Goal: Task Accomplishment & Management: Manage account settings

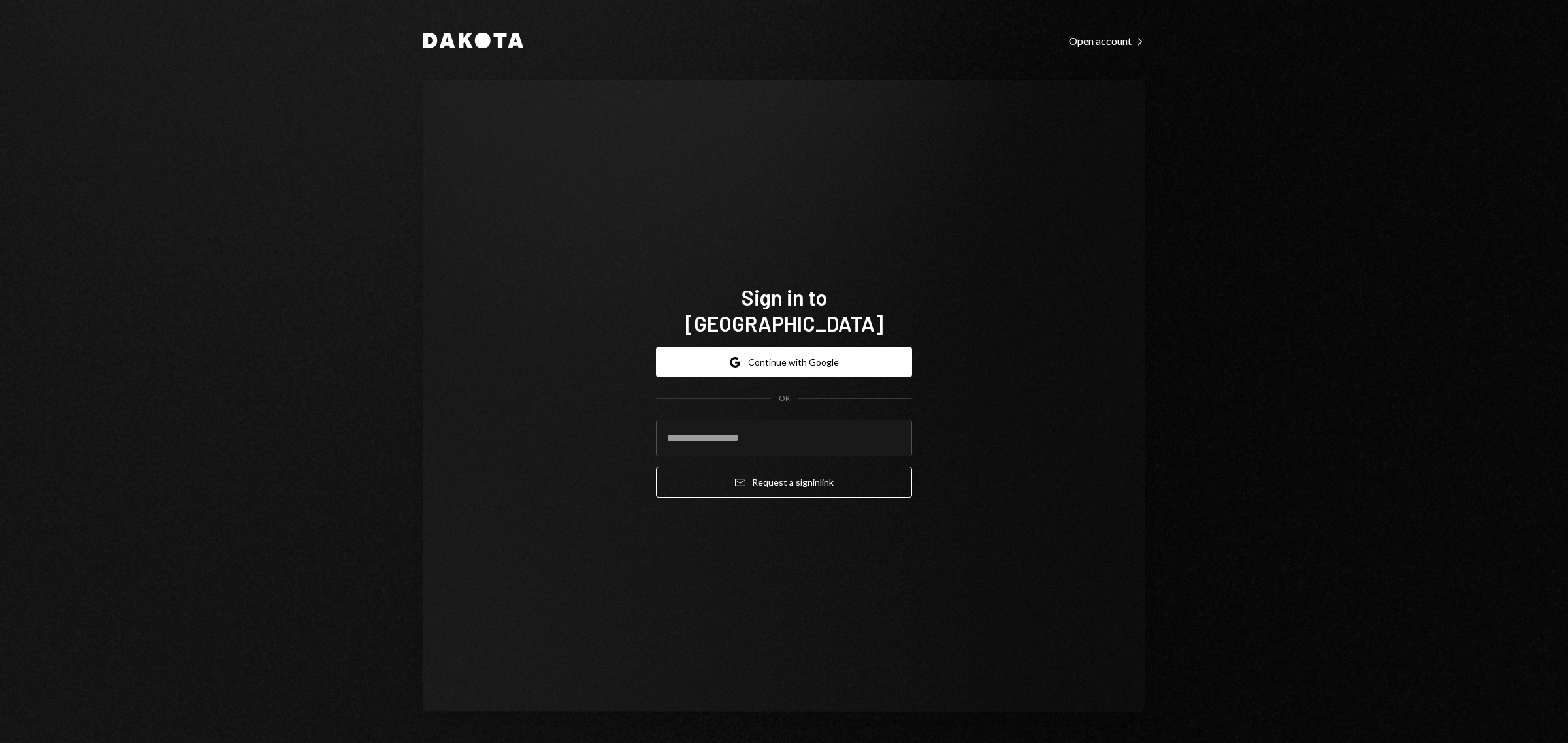
click at [1088, 413] on div "Sign in to Dakota Google Continue with Google OR Email Request a sign in link" at bounding box center [784, 396] width 721 height 631
click at [806, 353] on button "Google Continue with Google" at bounding box center [784, 362] width 256 height 31
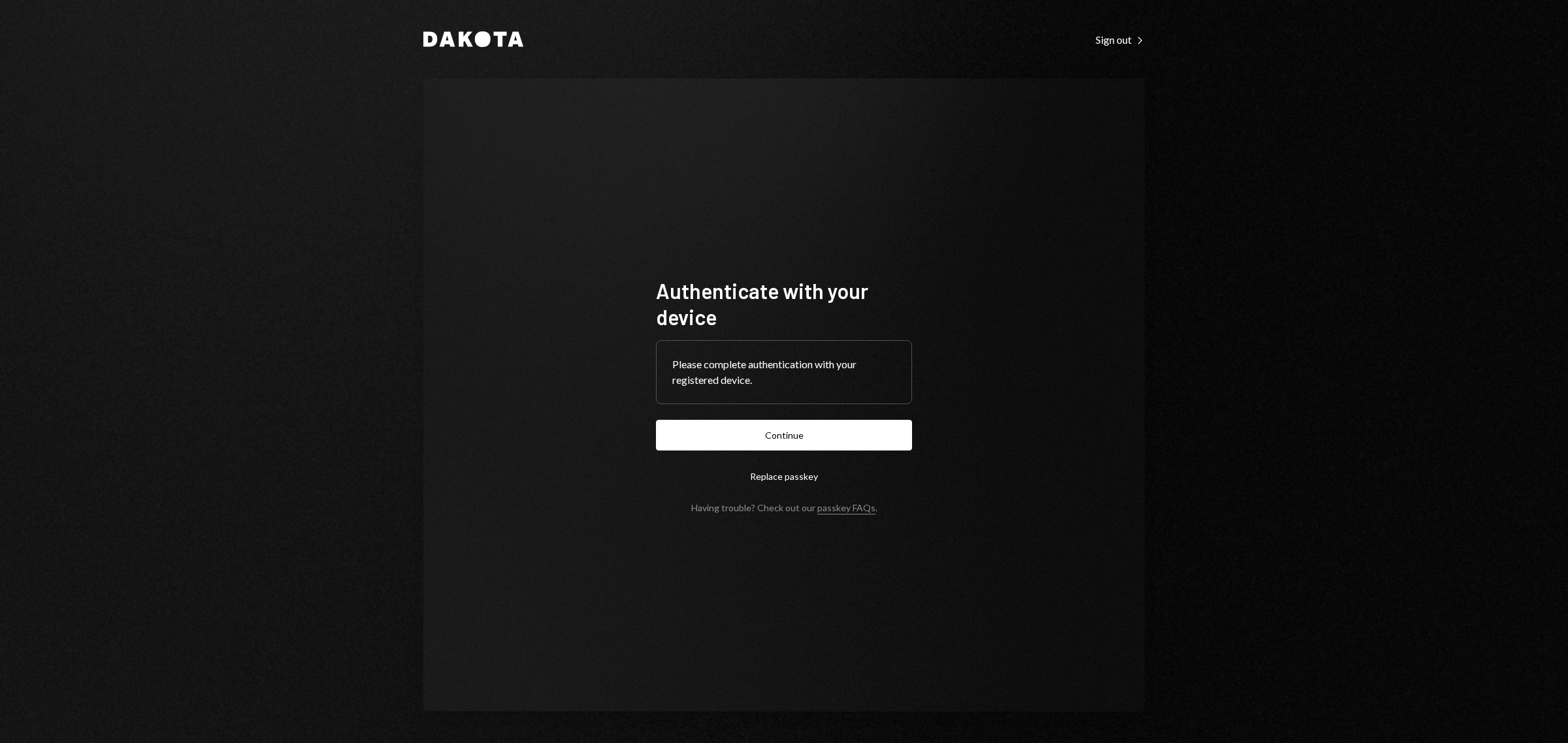
click at [758, 432] on button "Continue" at bounding box center [784, 435] width 256 height 31
click at [780, 436] on button "Continue" at bounding box center [784, 435] width 256 height 31
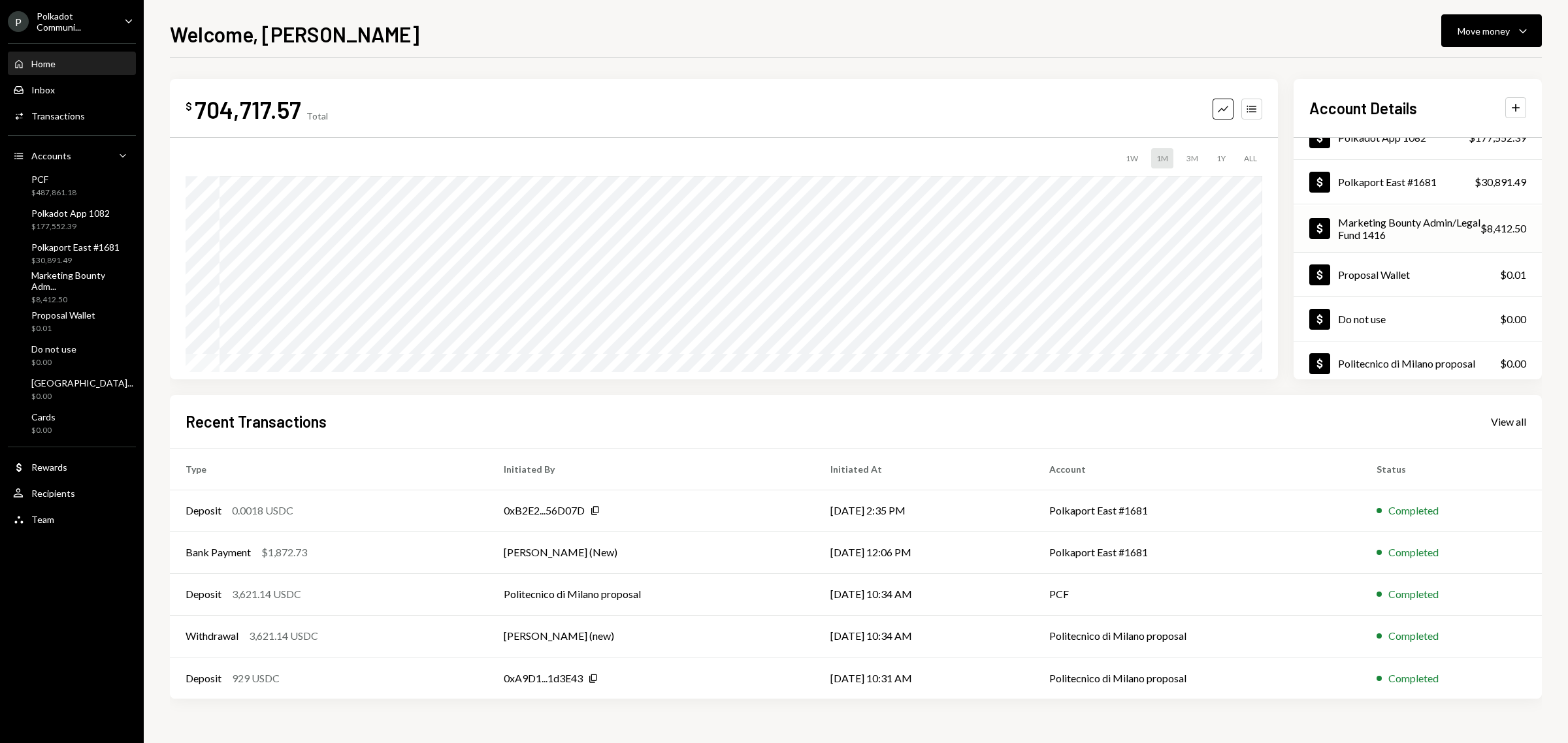
scroll to position [119, 0]
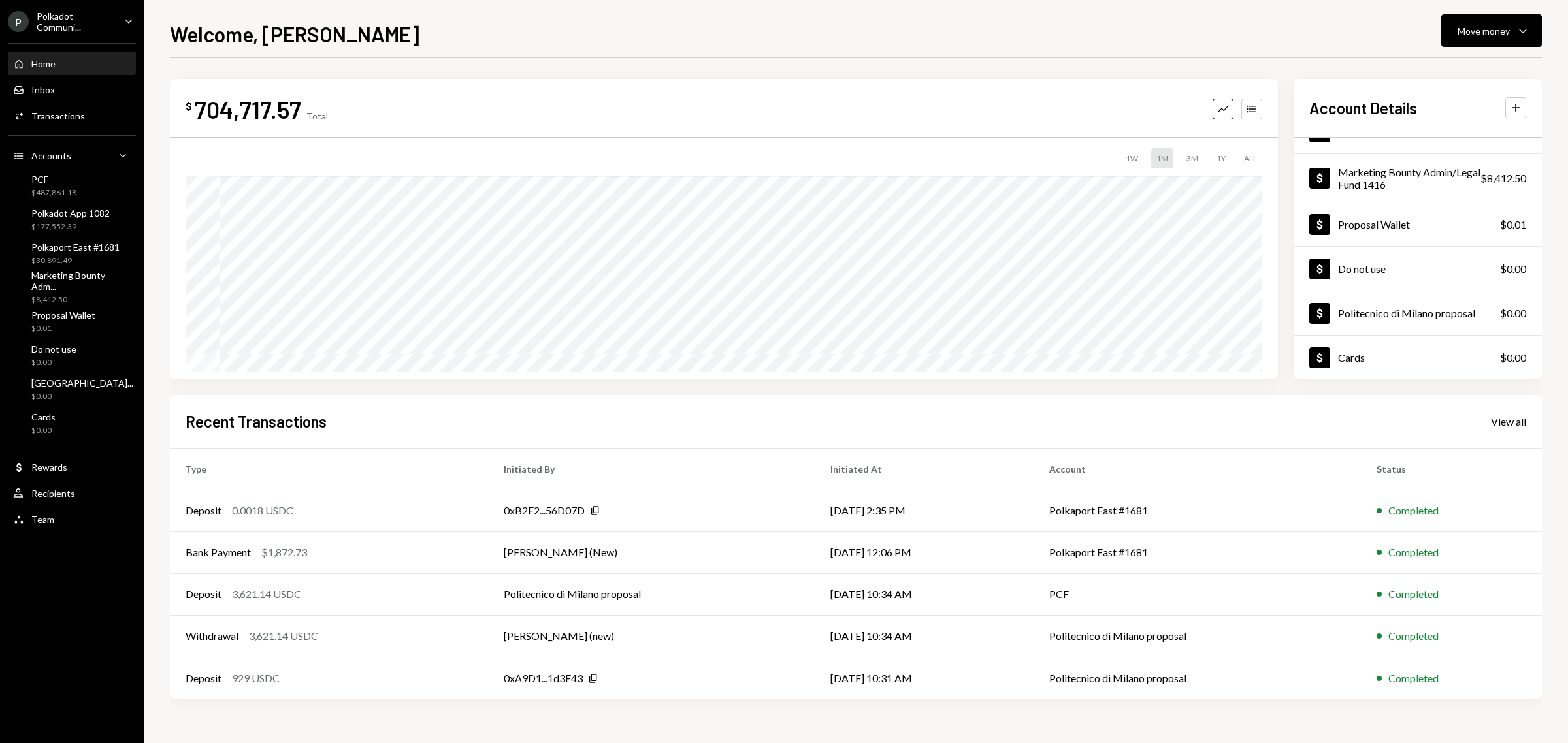
click at [126, 18] on icon "Caret Down" at bounding box center [128, 20] width 14 height 14
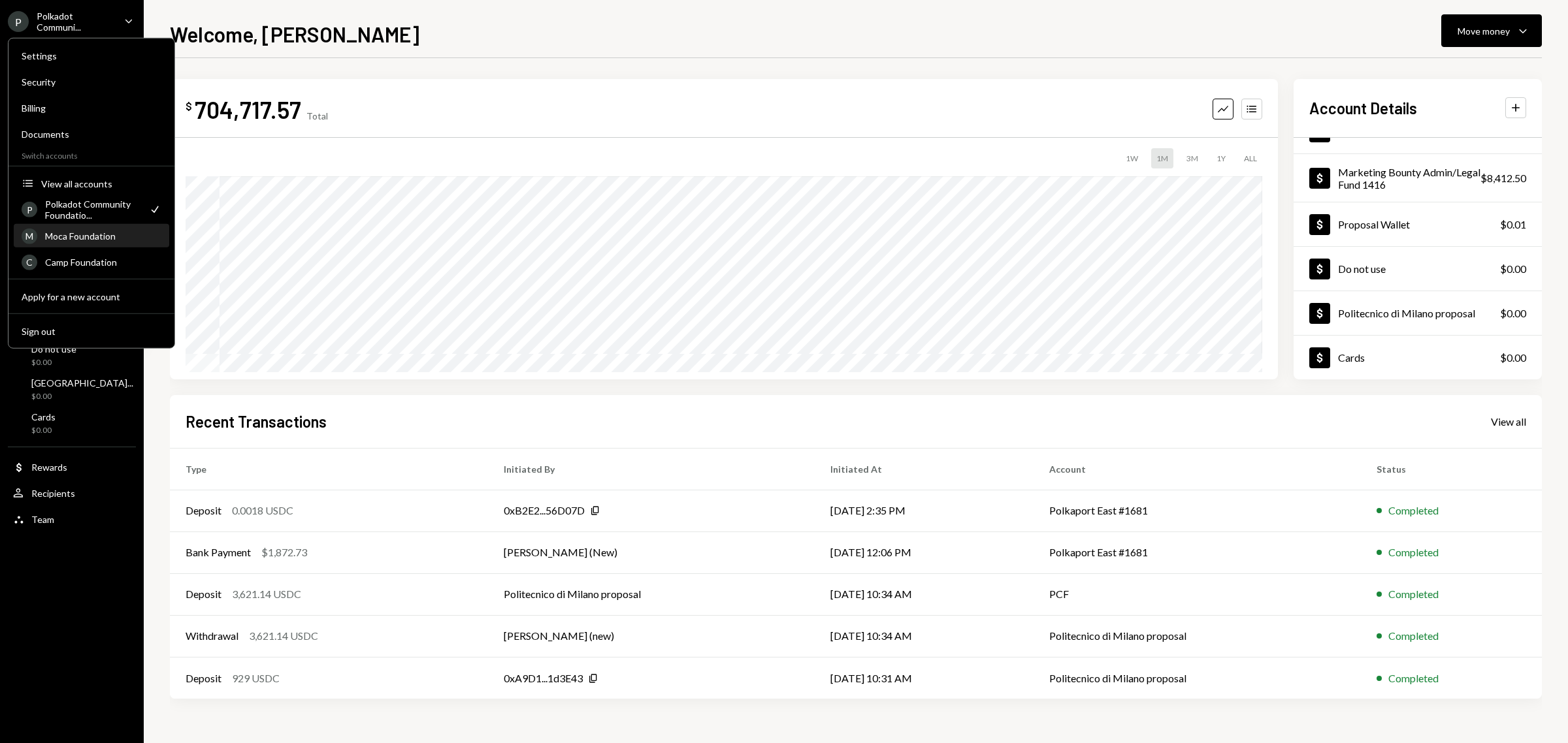
click at [89, 239] on div "Moca Foundation" at bounding box center [103, 236] width 116 height 11
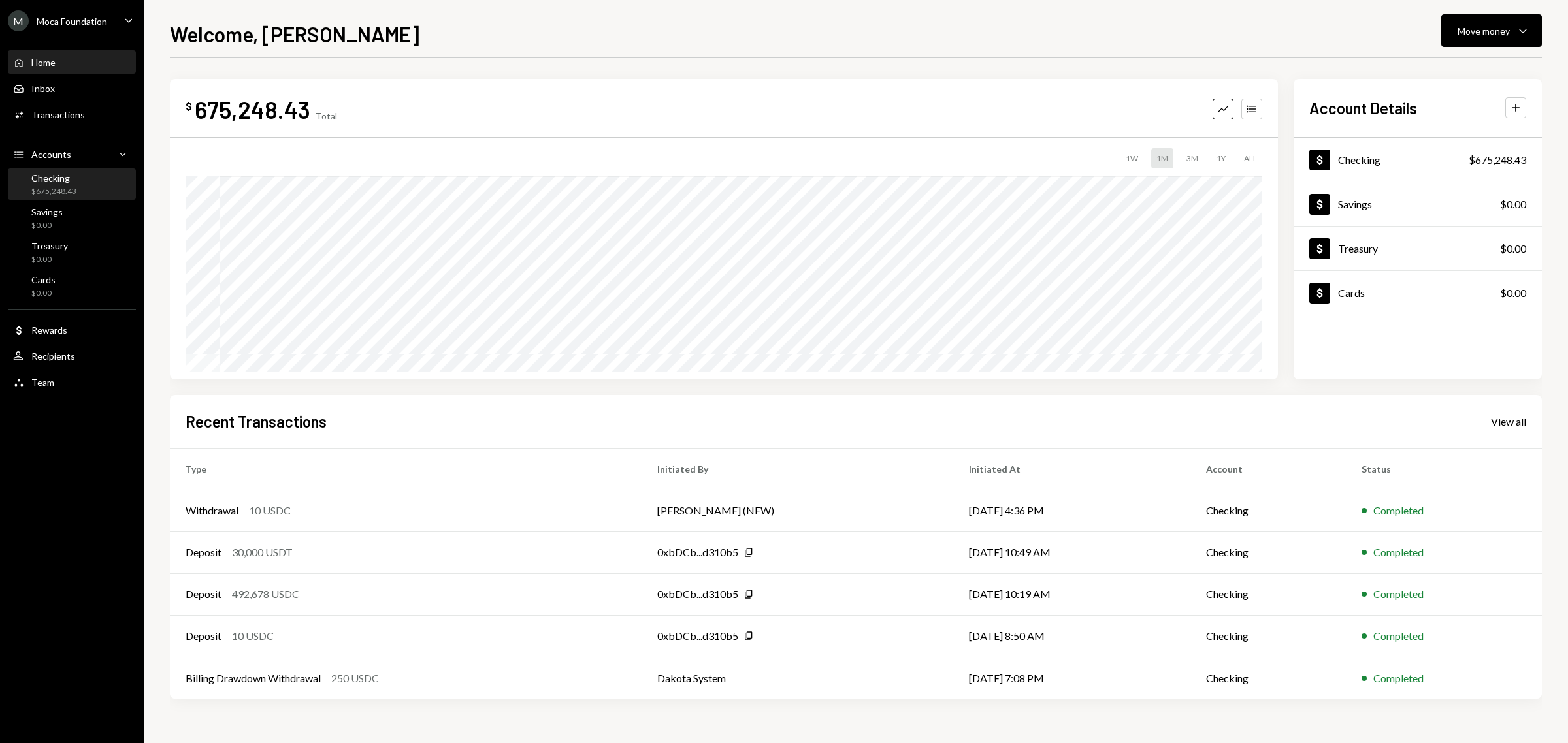
click at [58, 187] on div "$675,248.43" at bounding box center [54, 192] width 45 height 11
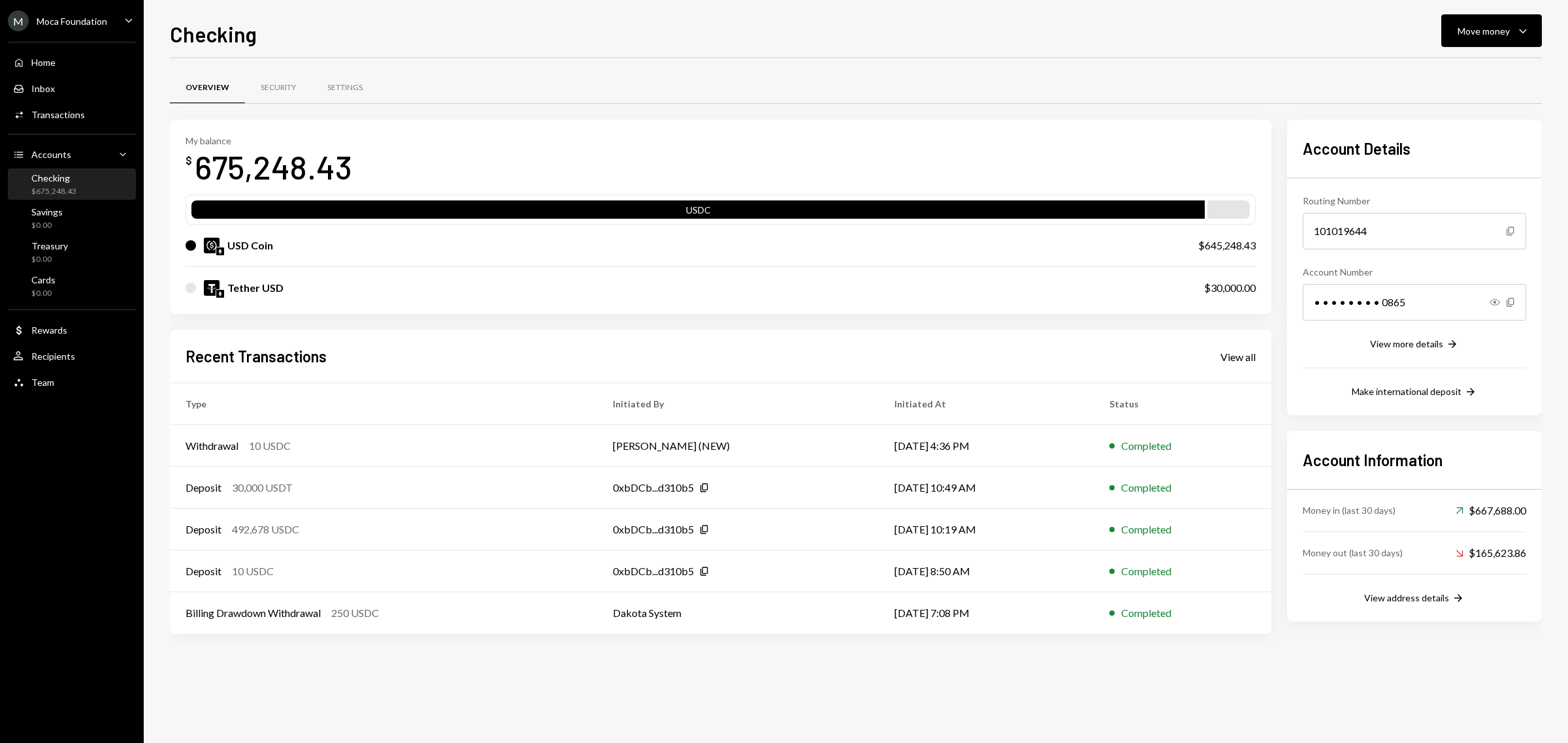
click at [56, 180] on div "Checking" at bounding box center [54, 178] width 45 height 11
click at [65, 110] on div "Transactions" at bounding box center [58, 115] width 54 height 11
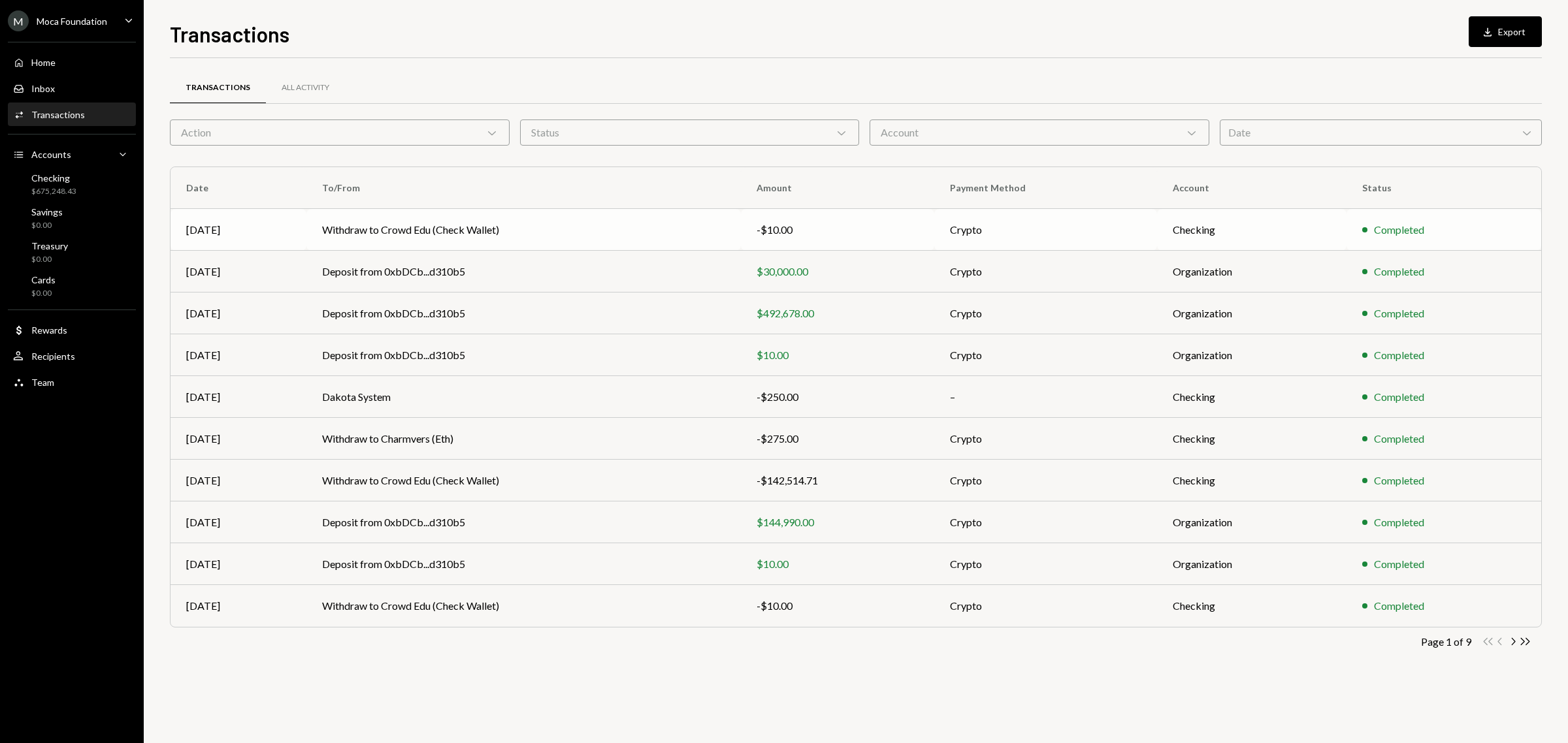
click at [404, 228] on td "Withdraw to Crowd Edu (Check Wallet)" at bounding box center [524, 230] width 434 height 42
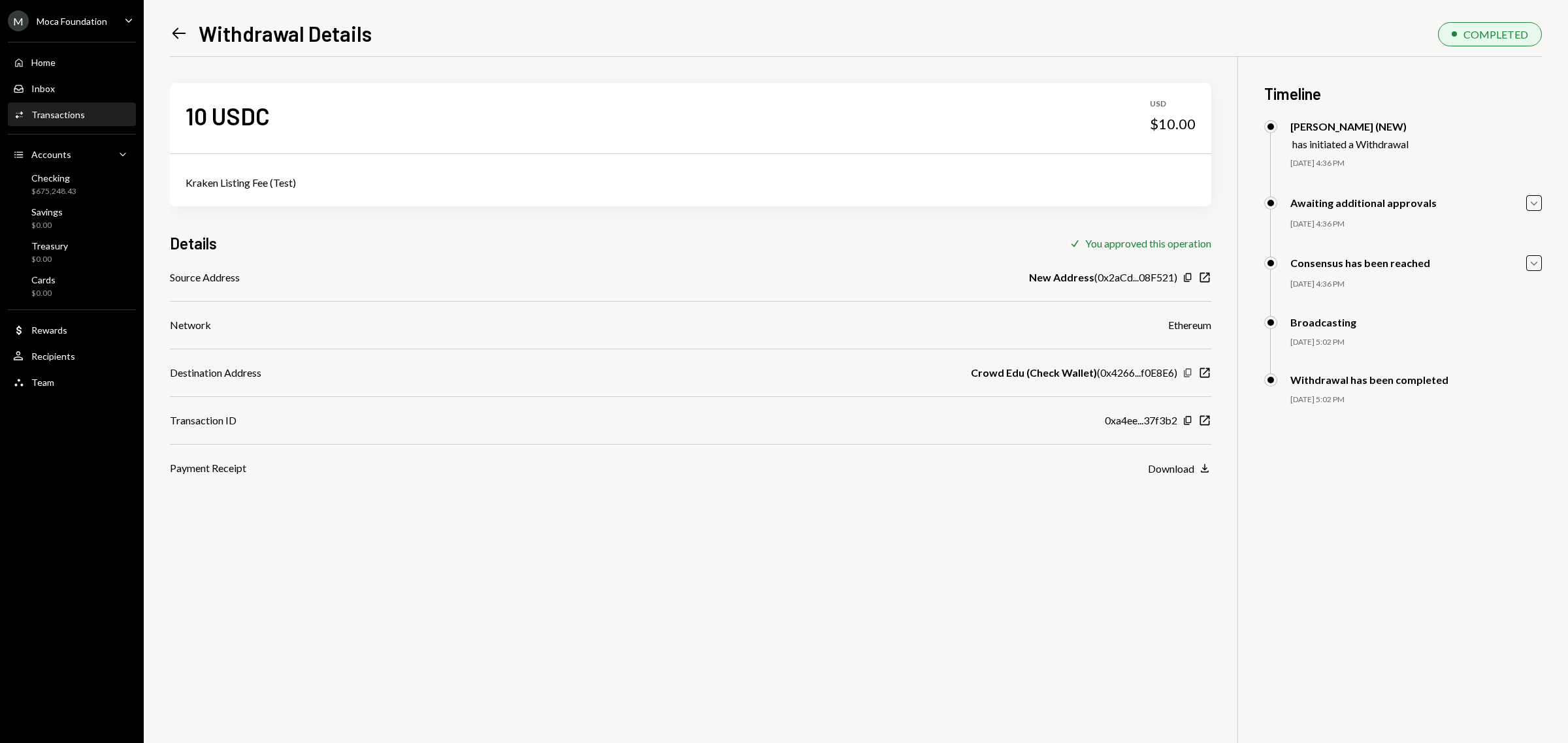
click at [1188, 374] on icon "Copy" at bounding box center [1188, 373] width 11 height 11
click at [60, 187] on div "$675,248.43" at bounding box center [54, 192] width 45 height 11
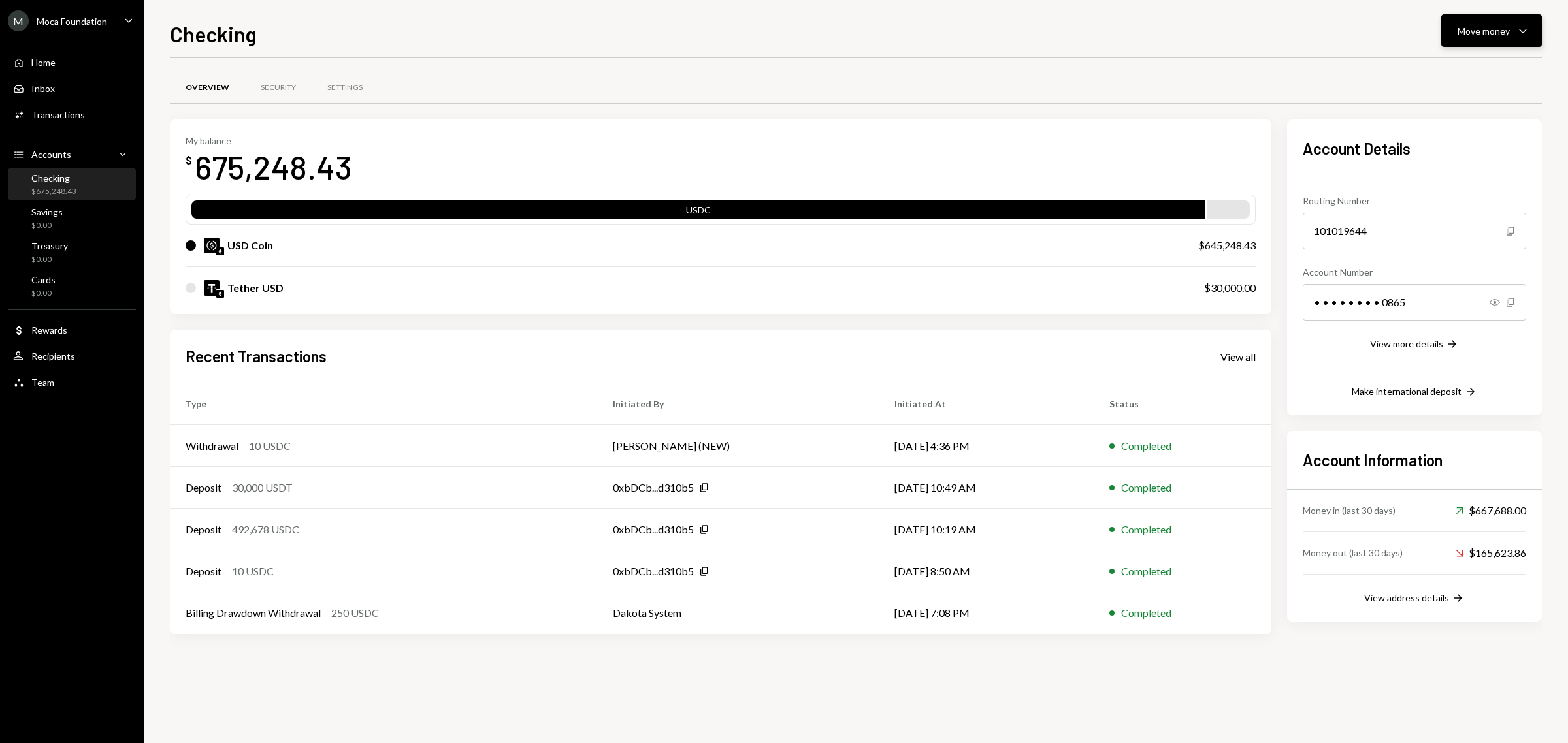
click at [1500, 31] on div "Move money" at bounding box center [1484, 31] width 52 height 13
click at [1477, 69] on div "Send" at bounding box center [1481, 71] width 95 height 13
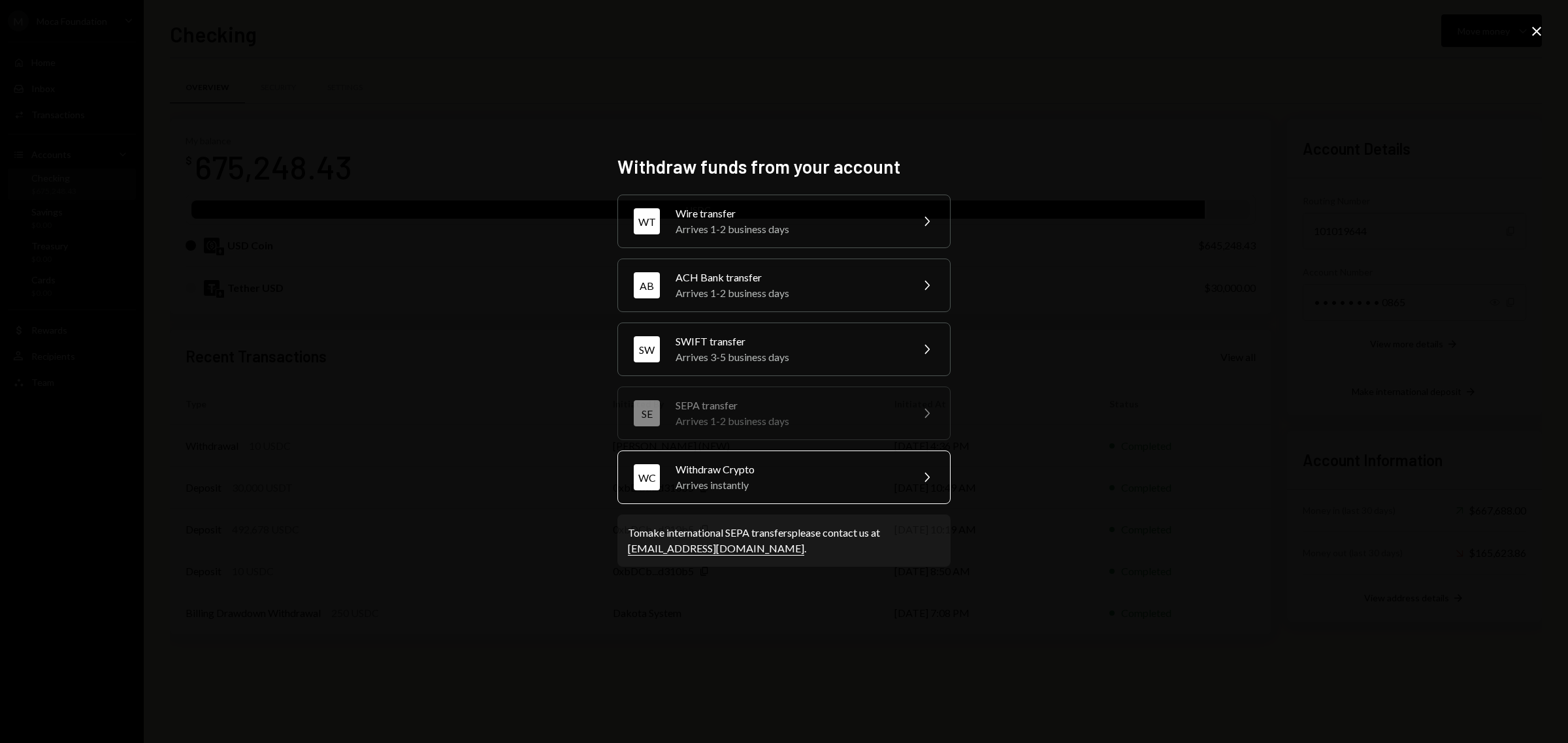
click at [786, 485] on div "Arrives instantly" at bounding box center [789, 484] width 227 height 15
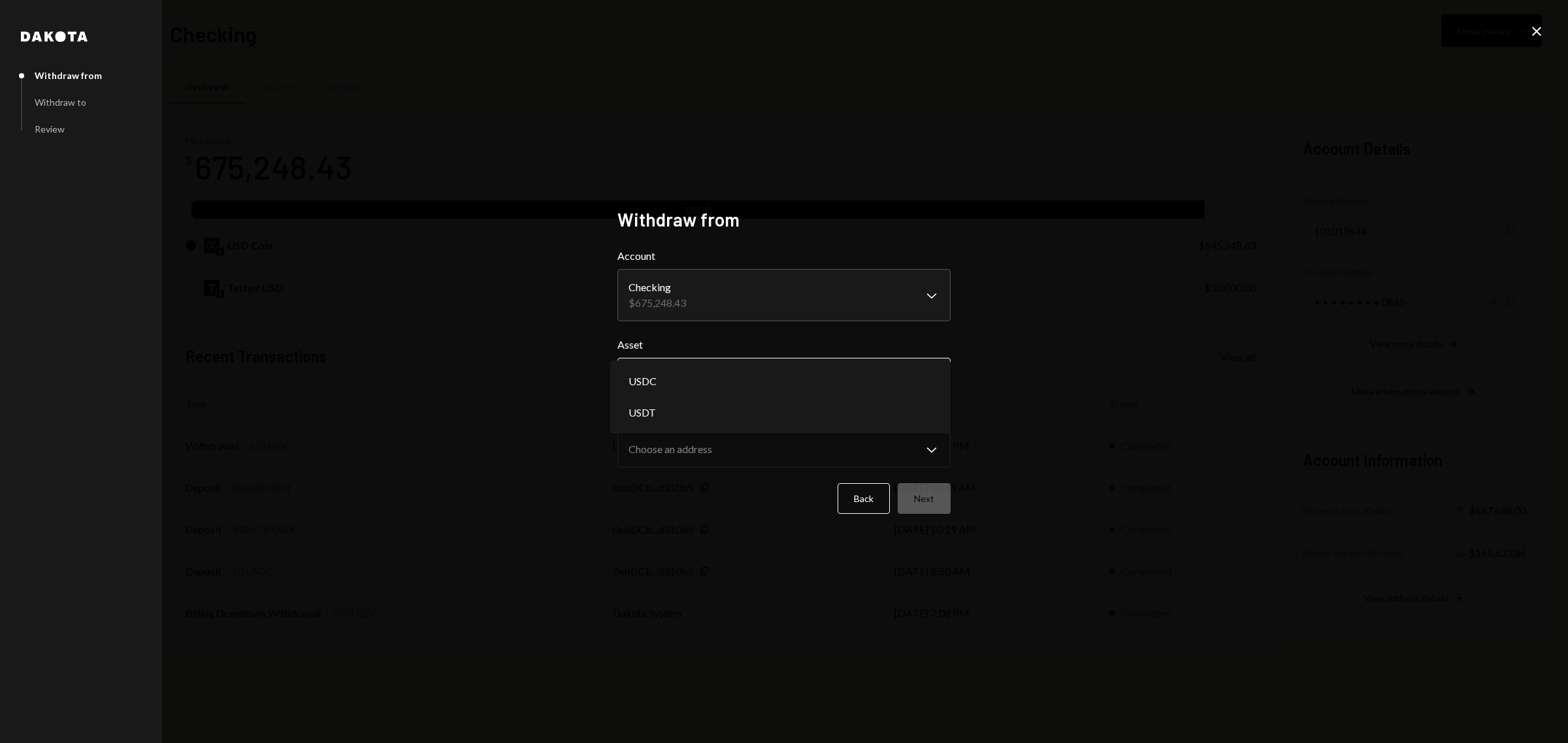
click at [766, 373] on body "M Moca Foundation Caret Down Home Home Inbox Inbox Activities Transactions Acco…" at bounding box center [784, 371] width 1568 height 743
select select "****"
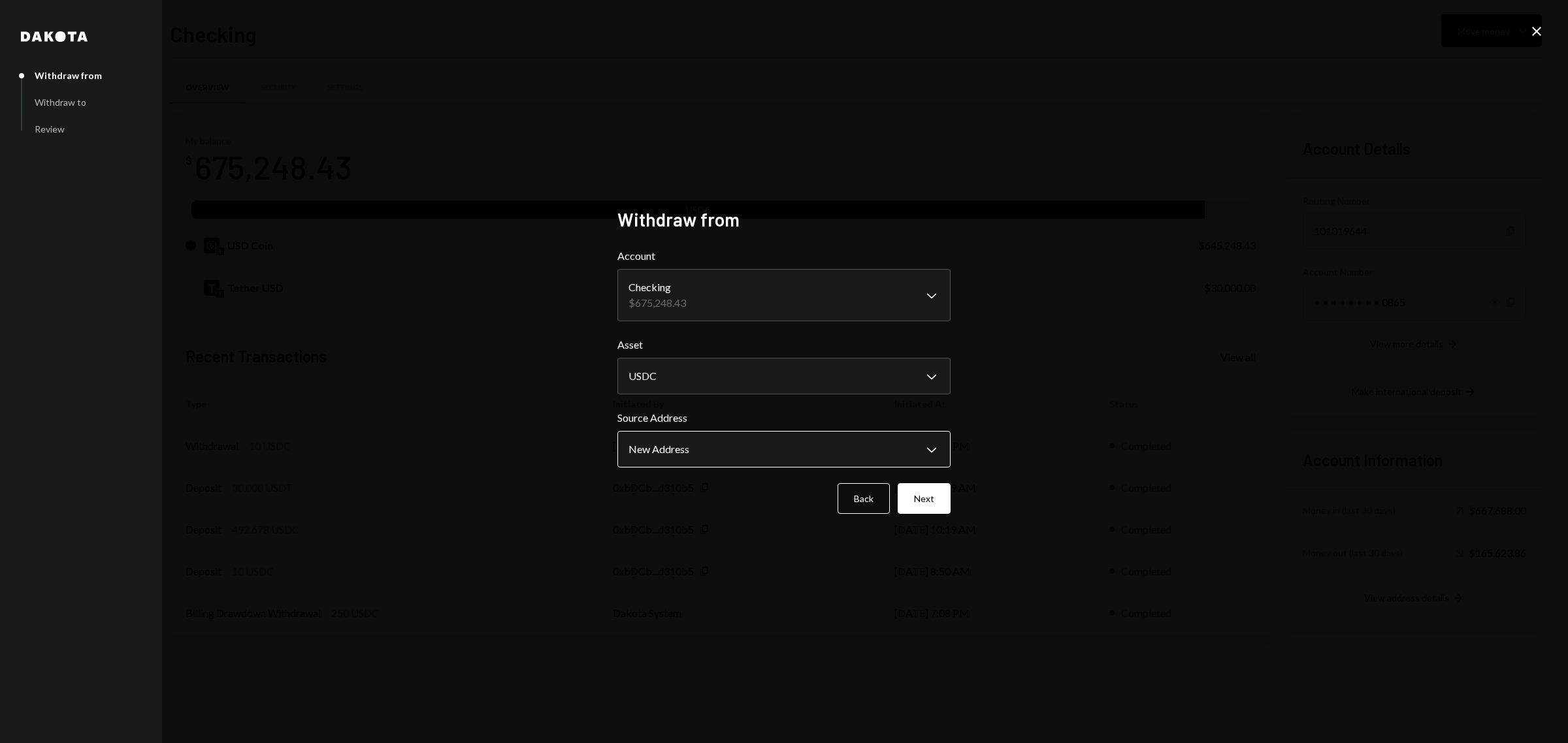
click at [769, 455] on body "M Moca Foundation Caret Down Home Home Inbox Inbox Activities Transactions Acco…" at bounding box center [784, 371] width 1568 height 743
click at [946, 495] on button "Next" at bounding box center [924, 498] width 53 height 31
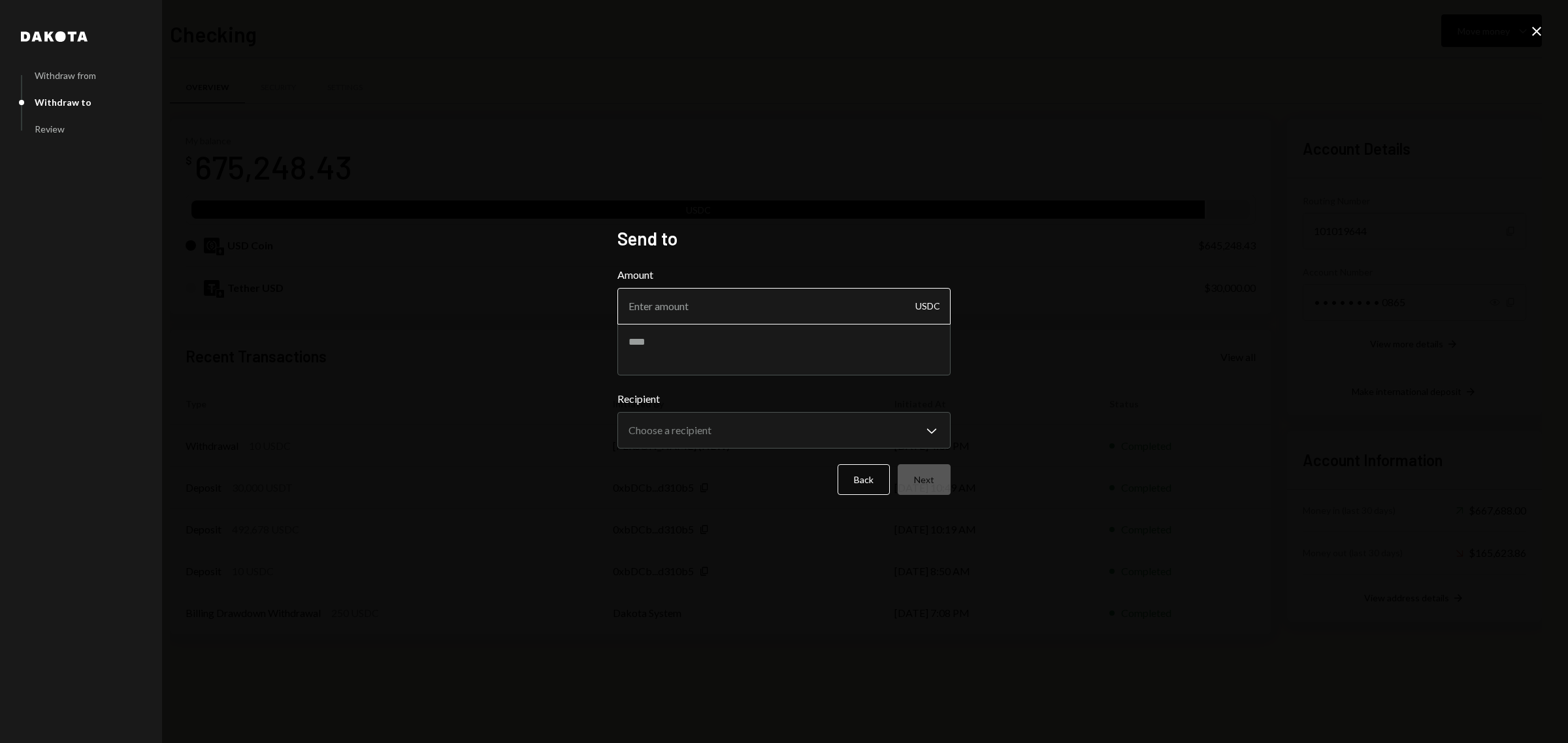
click at [751, 308] on input "Amount" at bounding box center [784, 306] width 333 height 37
type input "229990"
click at [709, 338] on textarea at bounding box center [784, 349] width 333 height 52
type textarea "**********"
click at [739, 440] on body "M Moca Foundation Caret Down Home Home Inbox Inbox Activities Transactions Acco…" at bounding box center [784, 371] width 1568 height 743
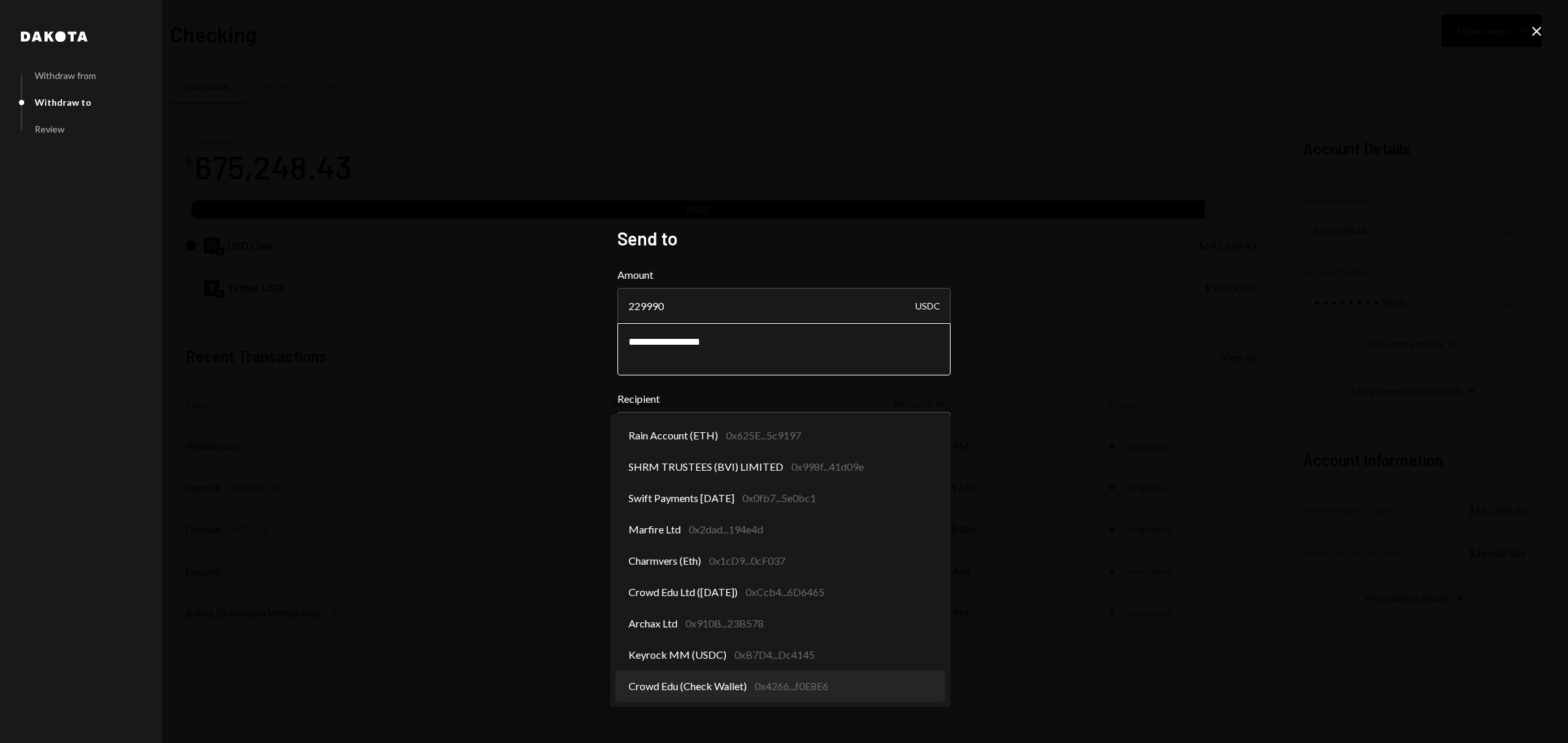
select select "**********"
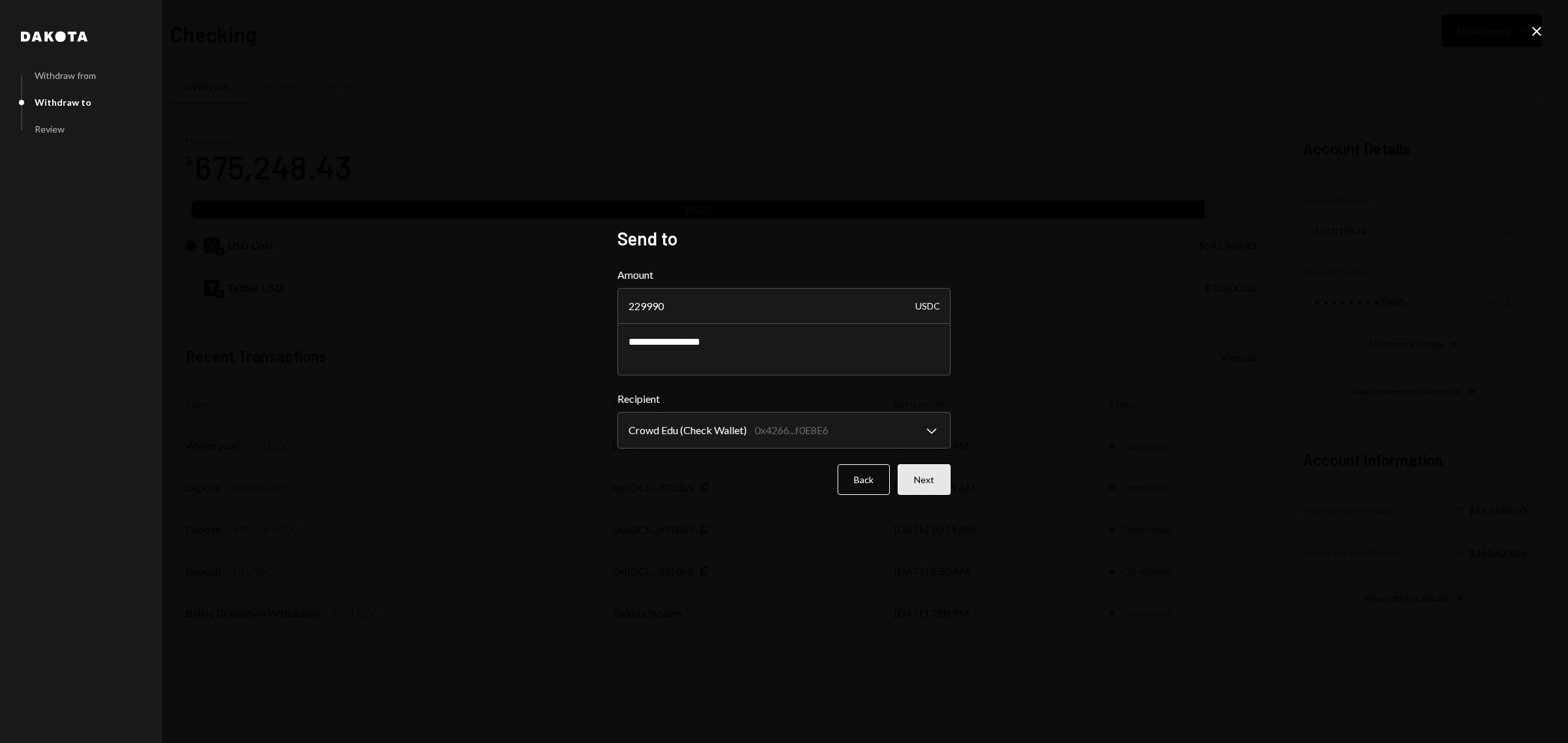
click at [932, 494] on button "Next" at bounding box center [924, 480] width 53 height 31
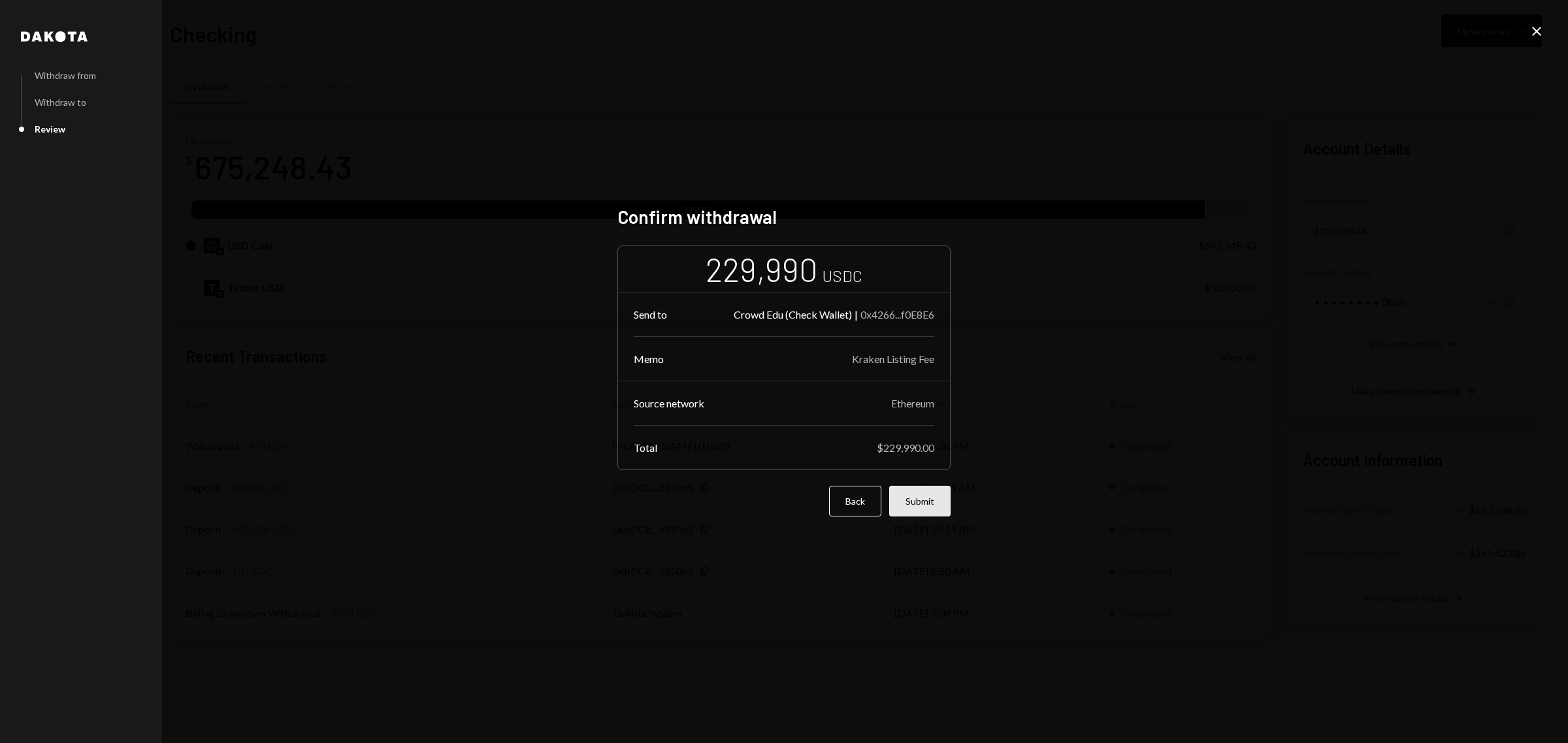
click at [931, 504] on button "Submit" at bounding box center [920, 501] width 62 height 31
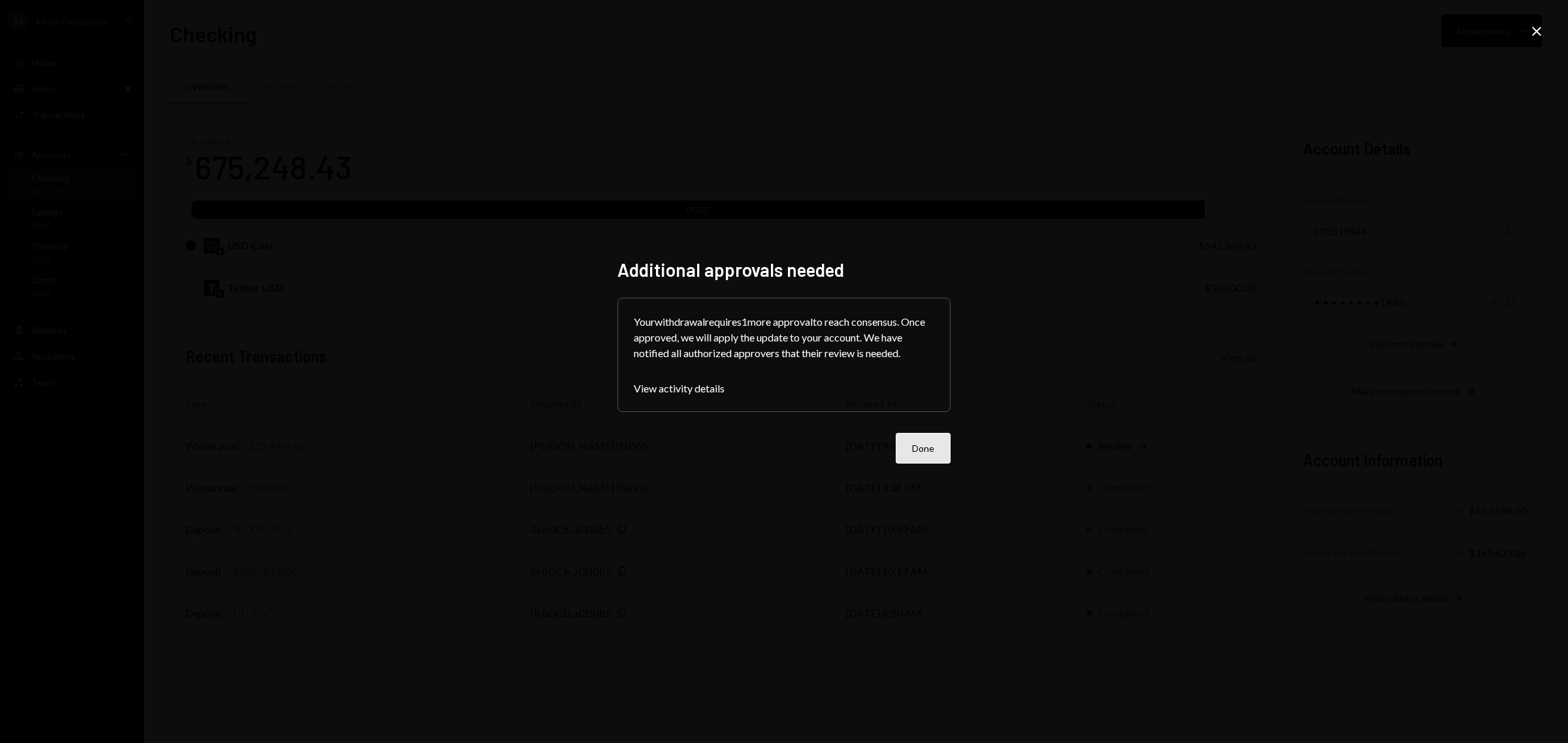
click at [925, 455] on button "Done" at bounding box center [923, 448] width 55 height 31
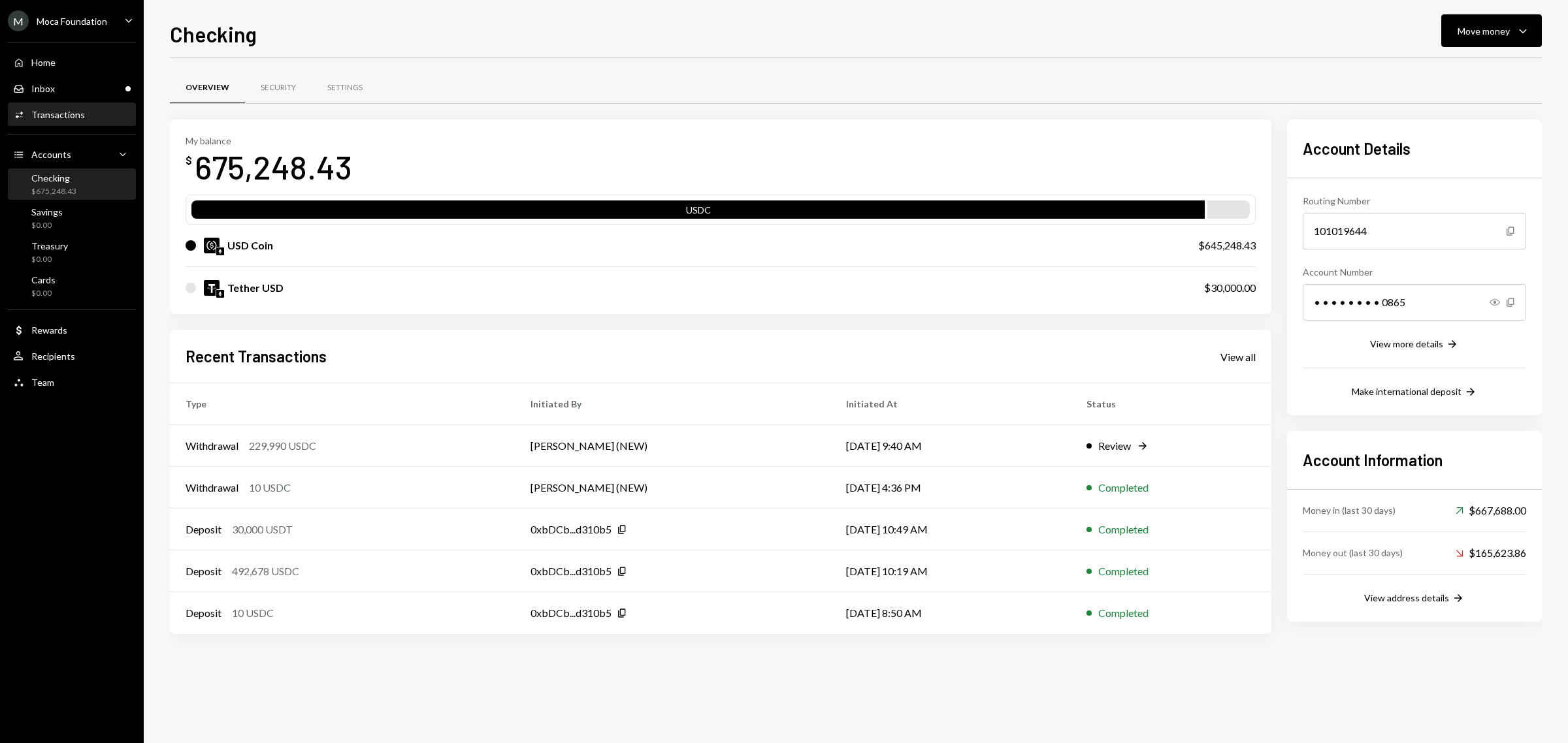
click at [61, 109] on div "Transactions" at bounding box center [58, 115] width 54 height 11
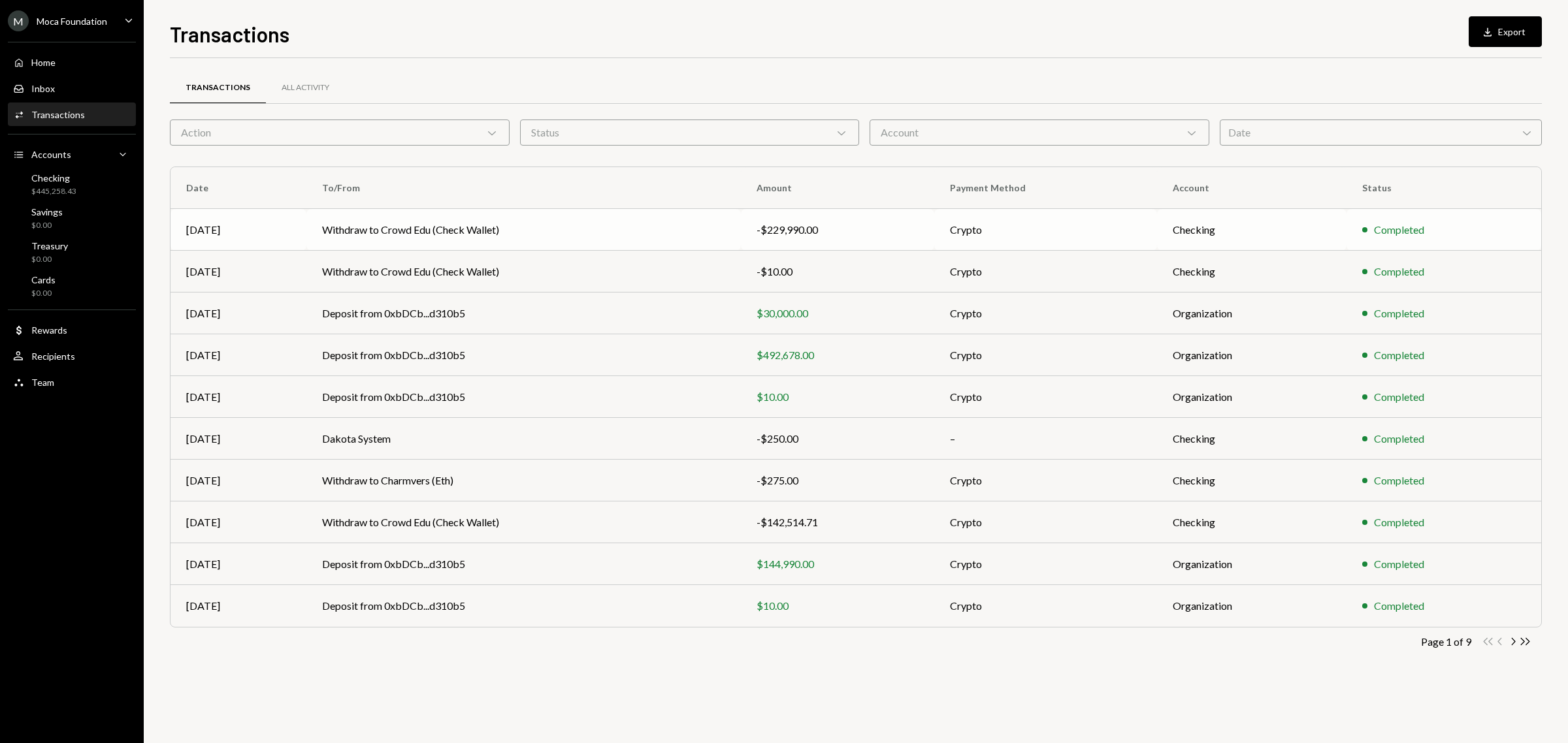
click at [374, 226] on td "Withdraw to Crowd Edu (Check Wallet)" at bounding box center [524, 230] width 434 height 42
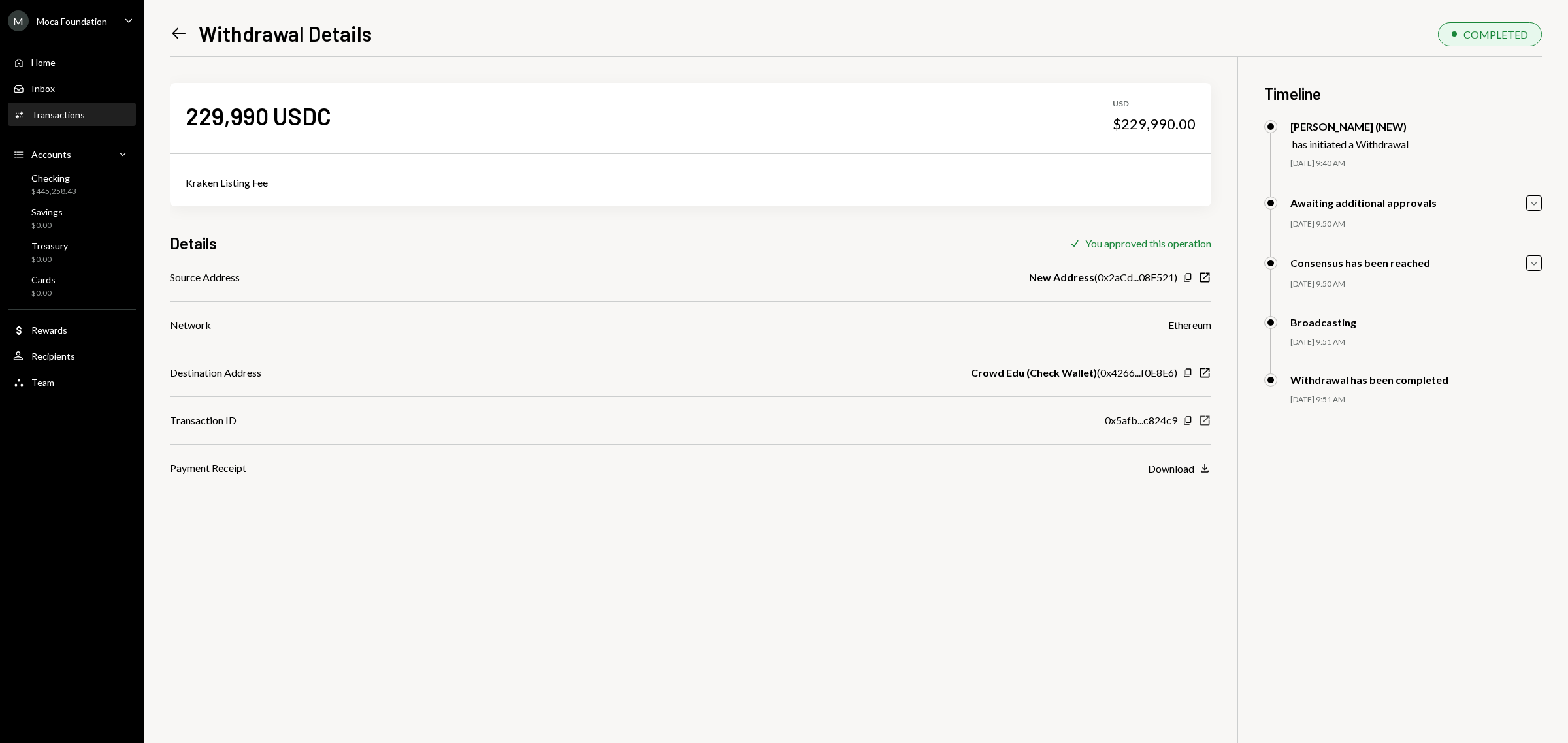
click at [1203, 419] on icon "New Window" at bounding box center [1204, 420] width 13 height 13
click at [66, 68] on div "Home Home" at bounding box center [71, 62] width 117 height 22
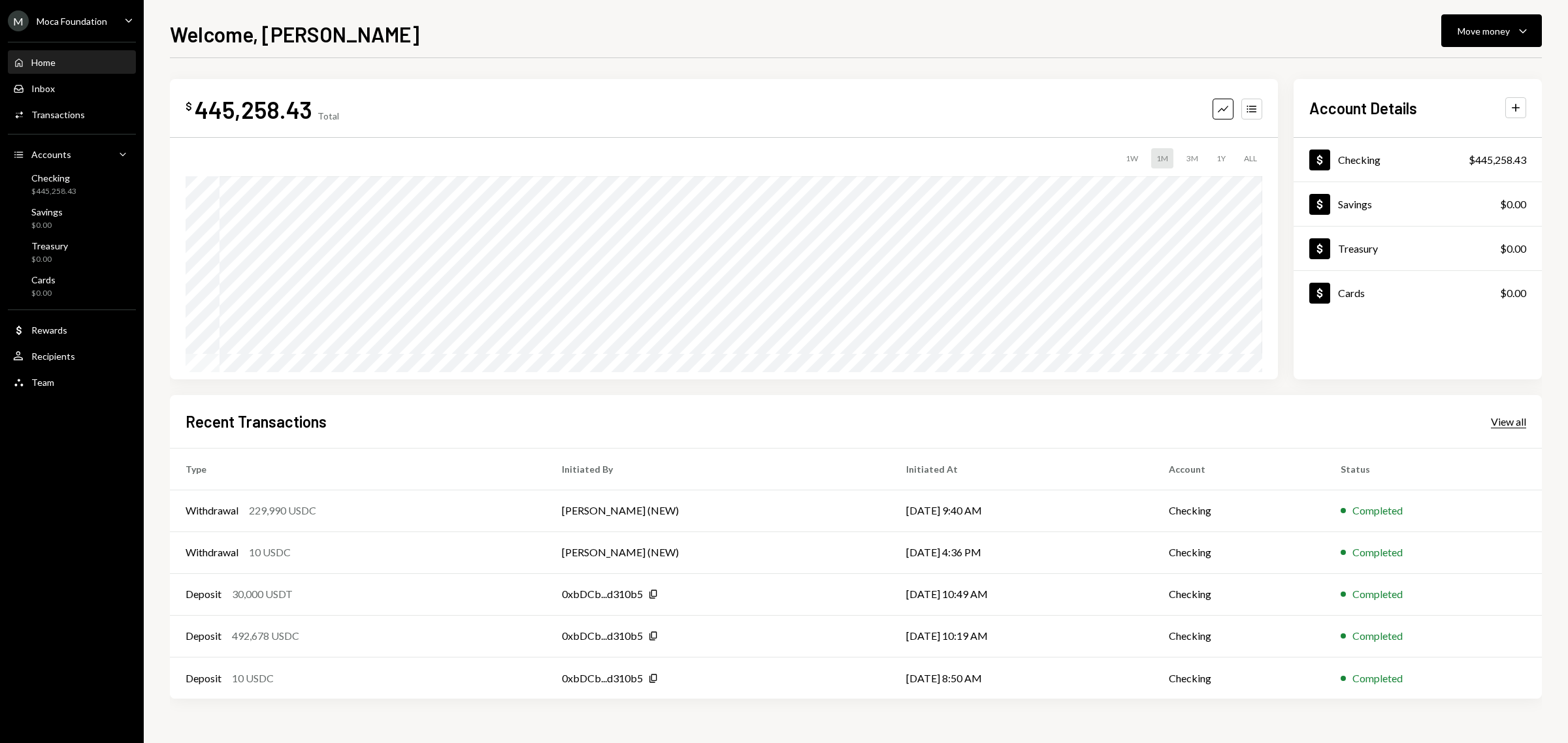
click at [1501, 420] on div "View all" at bounding box center [1508, 421] width 36 height 13
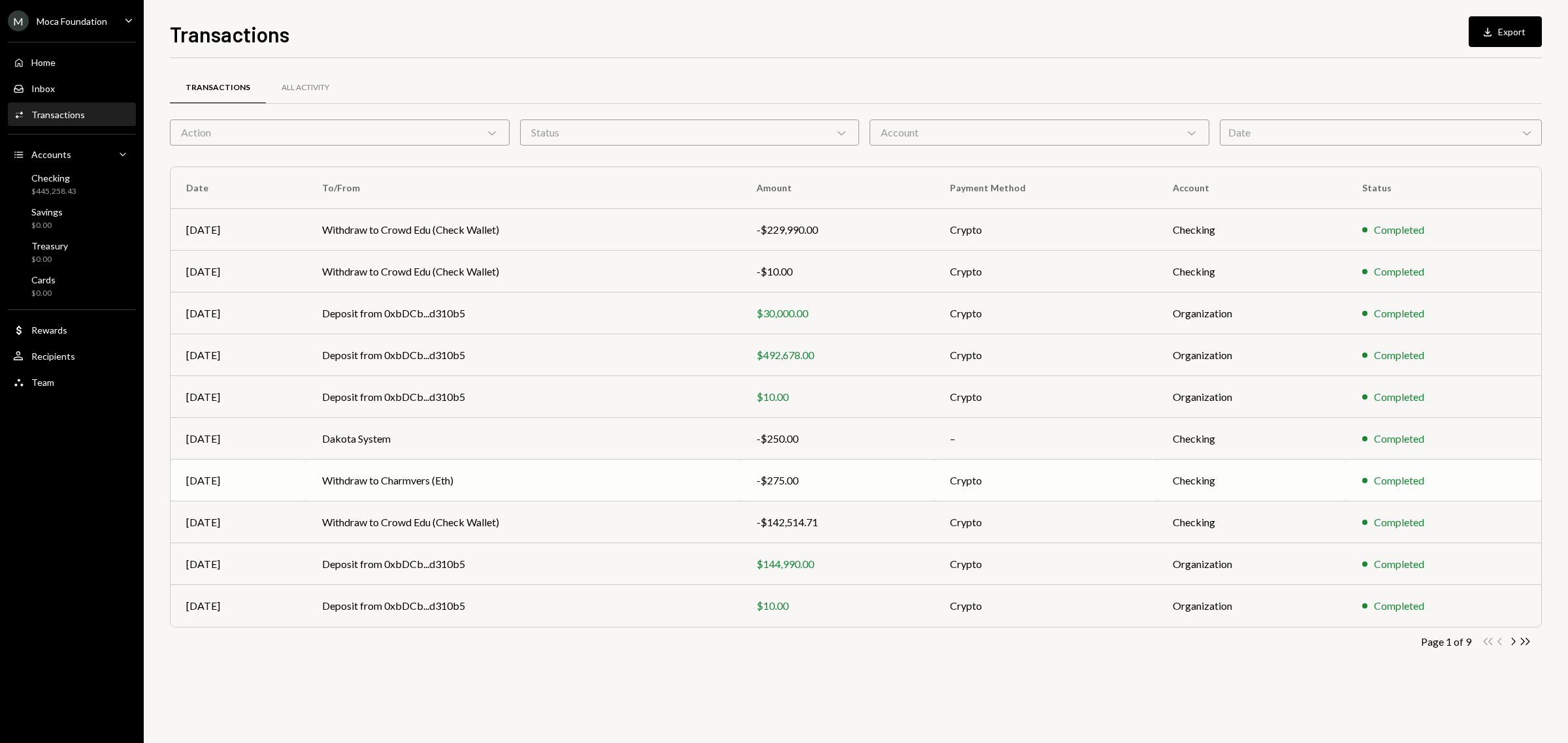
click at [392, 480] on td "Withdraw to Charmvers (Eth)" at bounding box center [524, 480] width 434 height 42
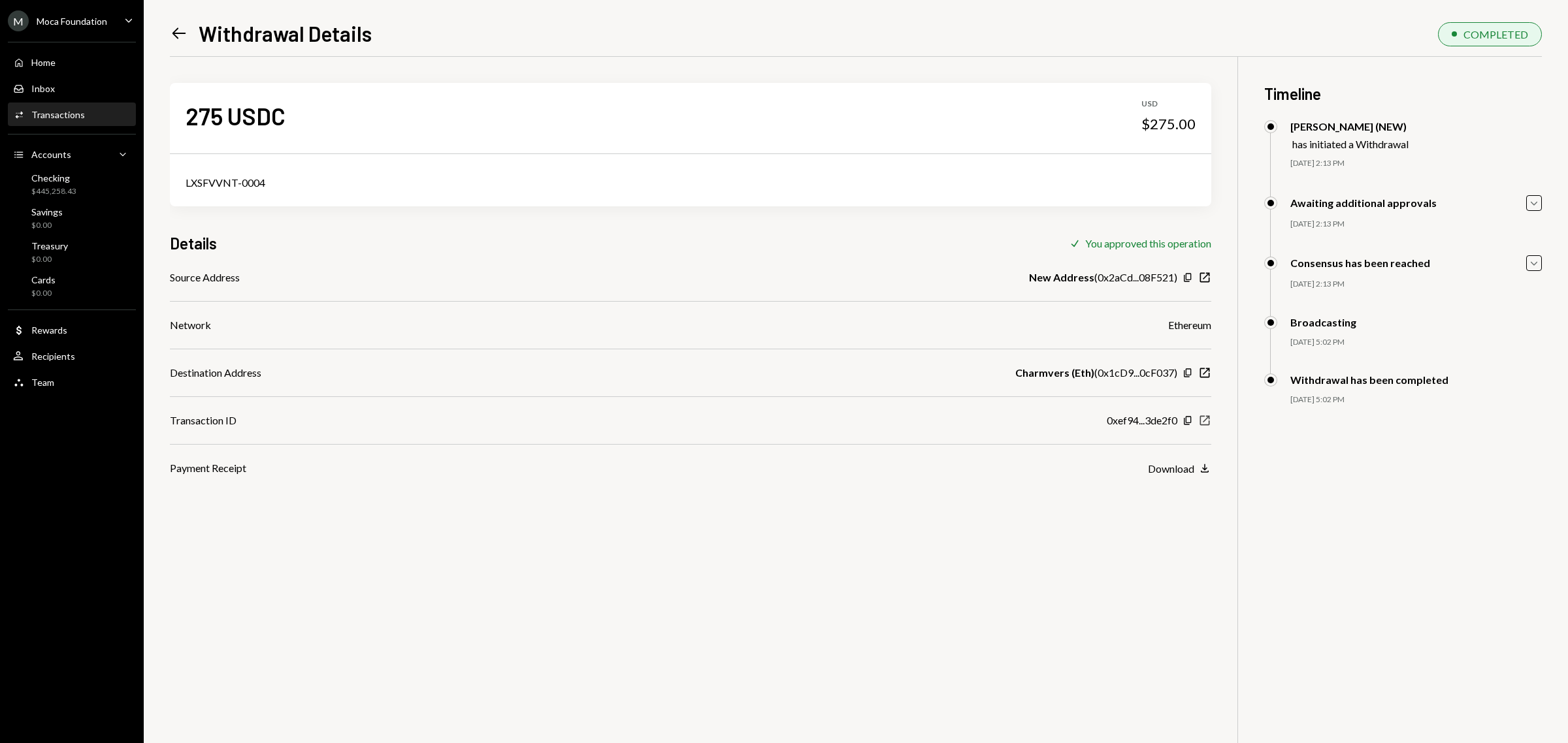
click at [1205, 419] on icon "New Window" at bounding box center [1204, 420] width 13 height 13
